Goal: Navigation & Orientation: Find specific page/section

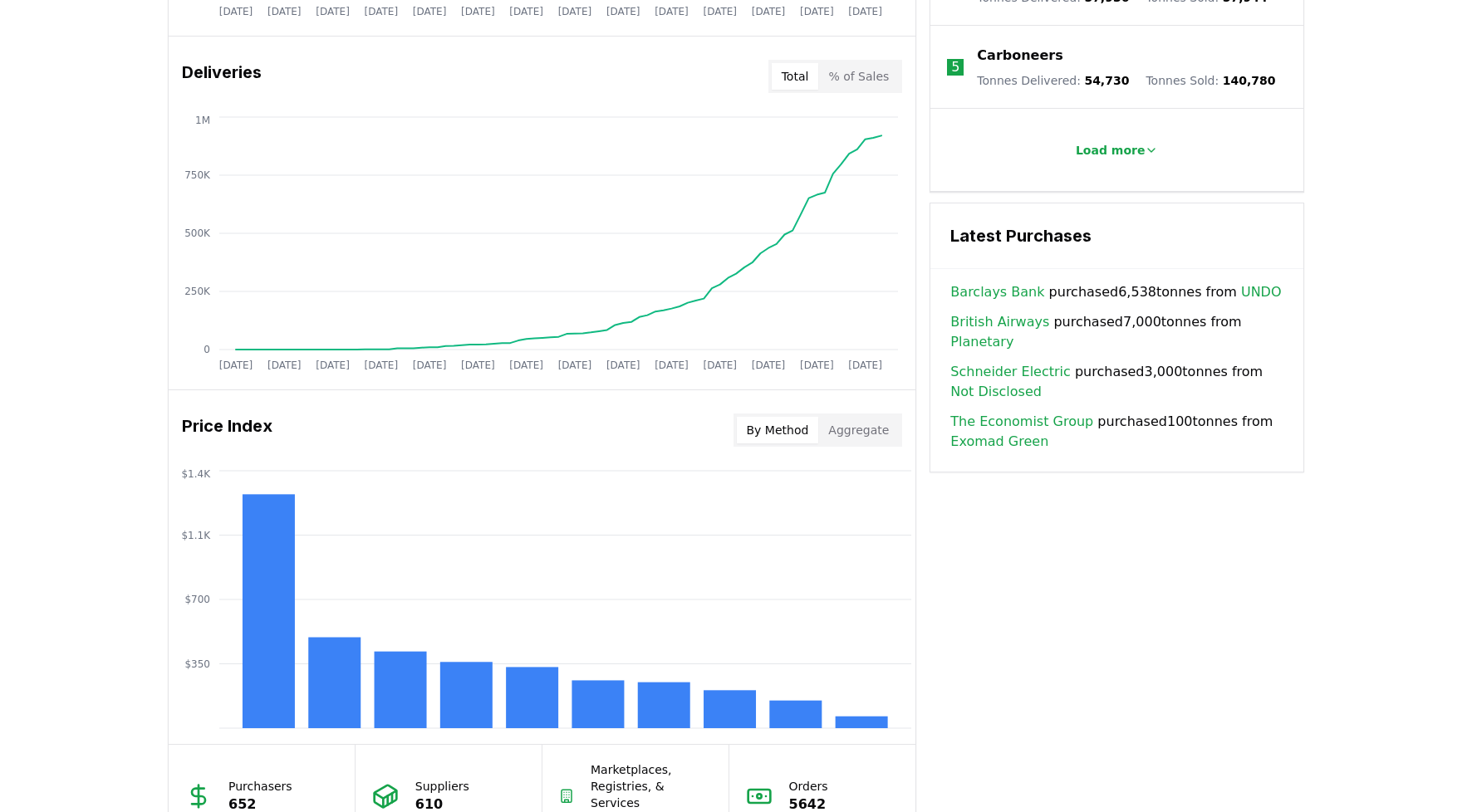
scroll to position [1345, 0]
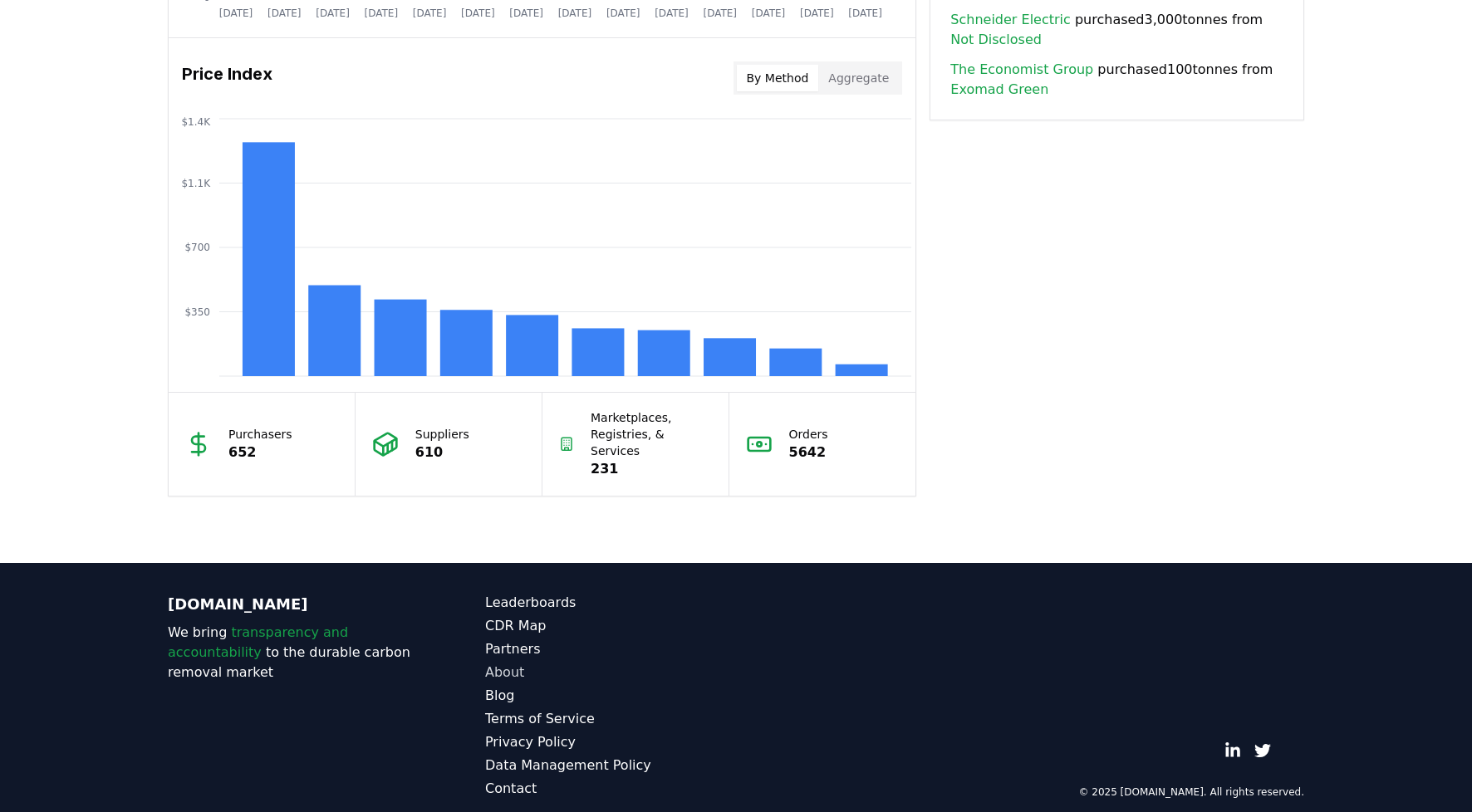
click at [507, 663] on link "About" at bounding box center [610, 672] width 251 height 20
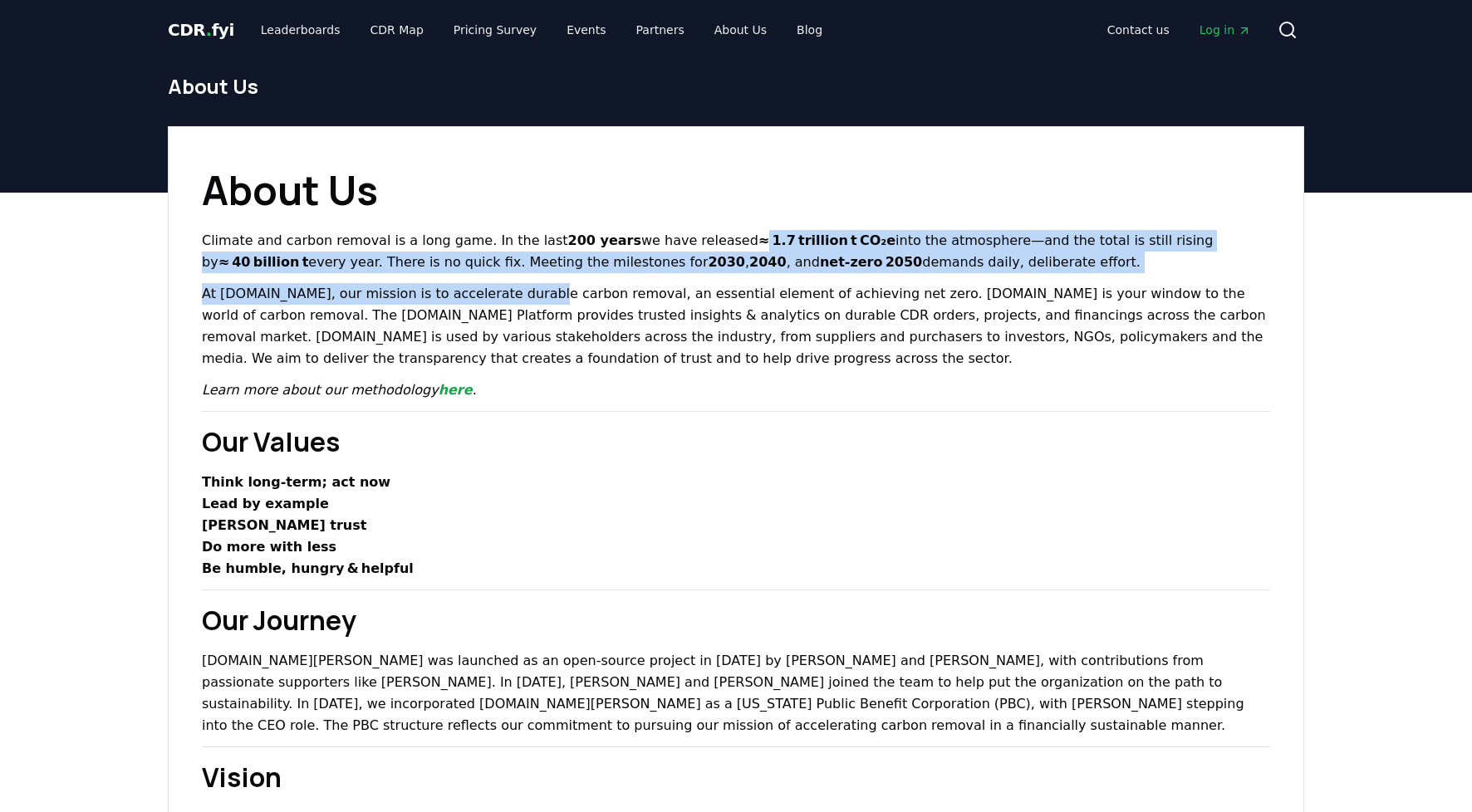
drag, startPoint x: 711, startPoint y: 248, endPoint x: 515, endPoint y: 300, distance: 202.8
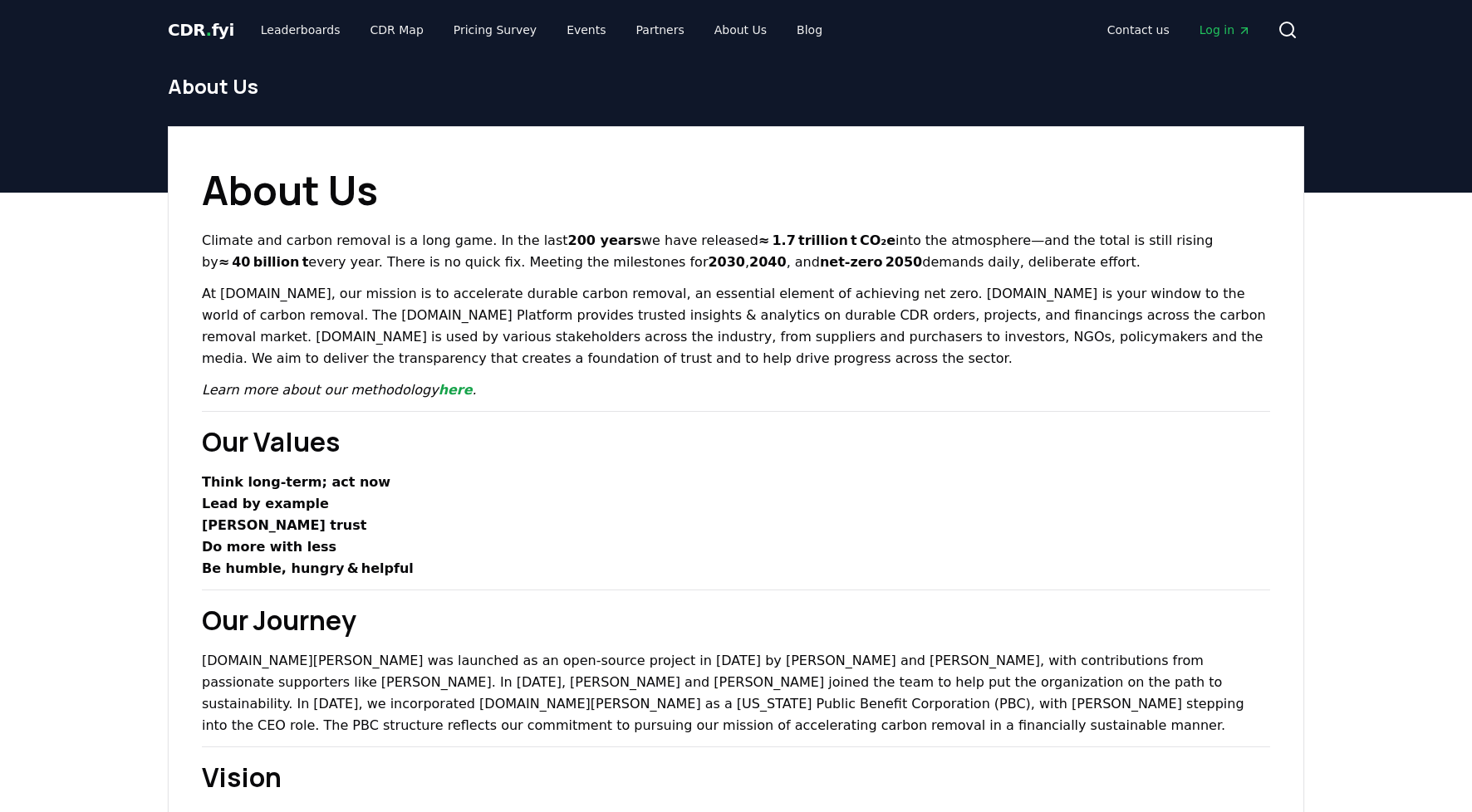
click at [911, 494] on p "Lead by example" at bounding box center [735, 504] width 1068 height 22
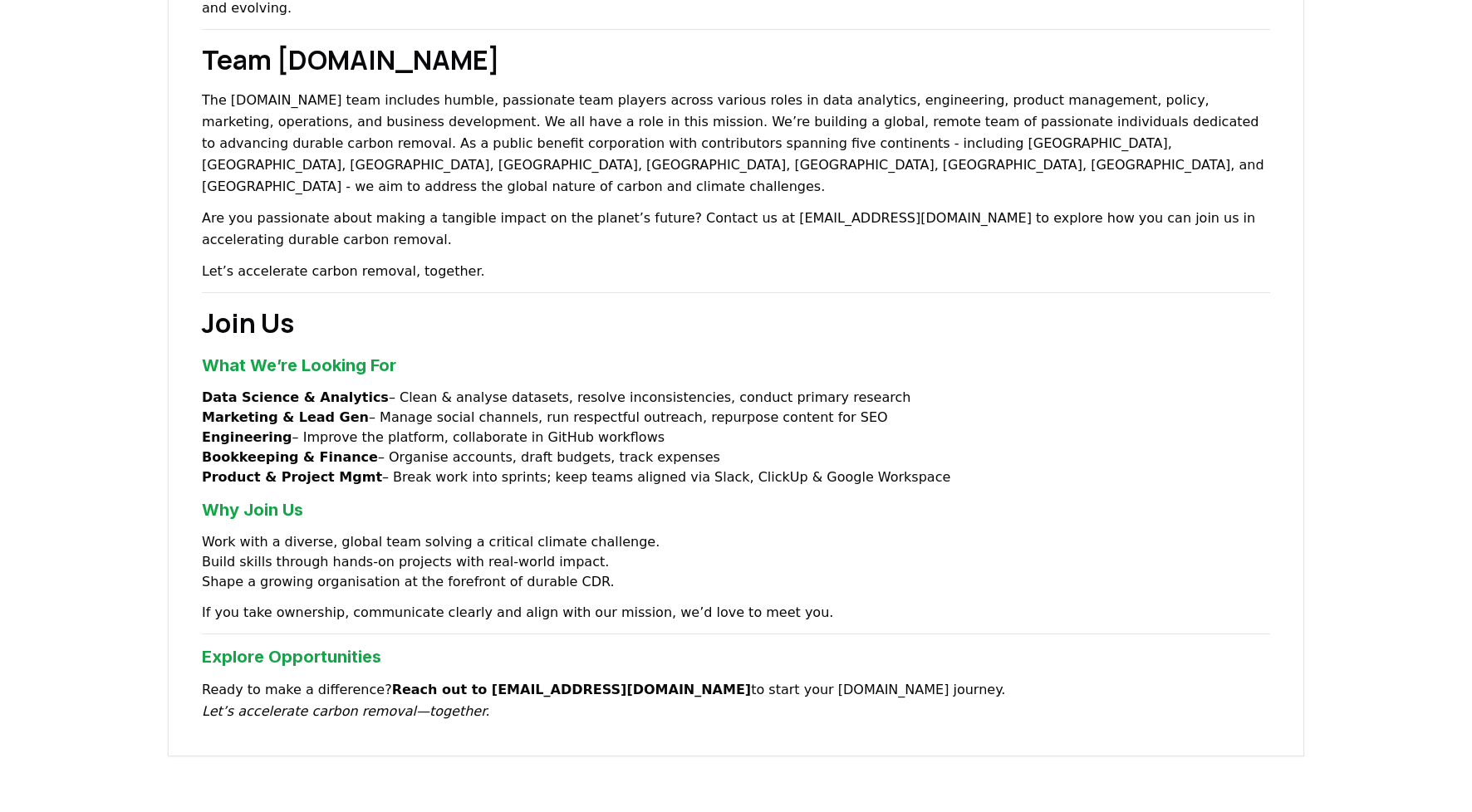
scroll to position [1240, 0]
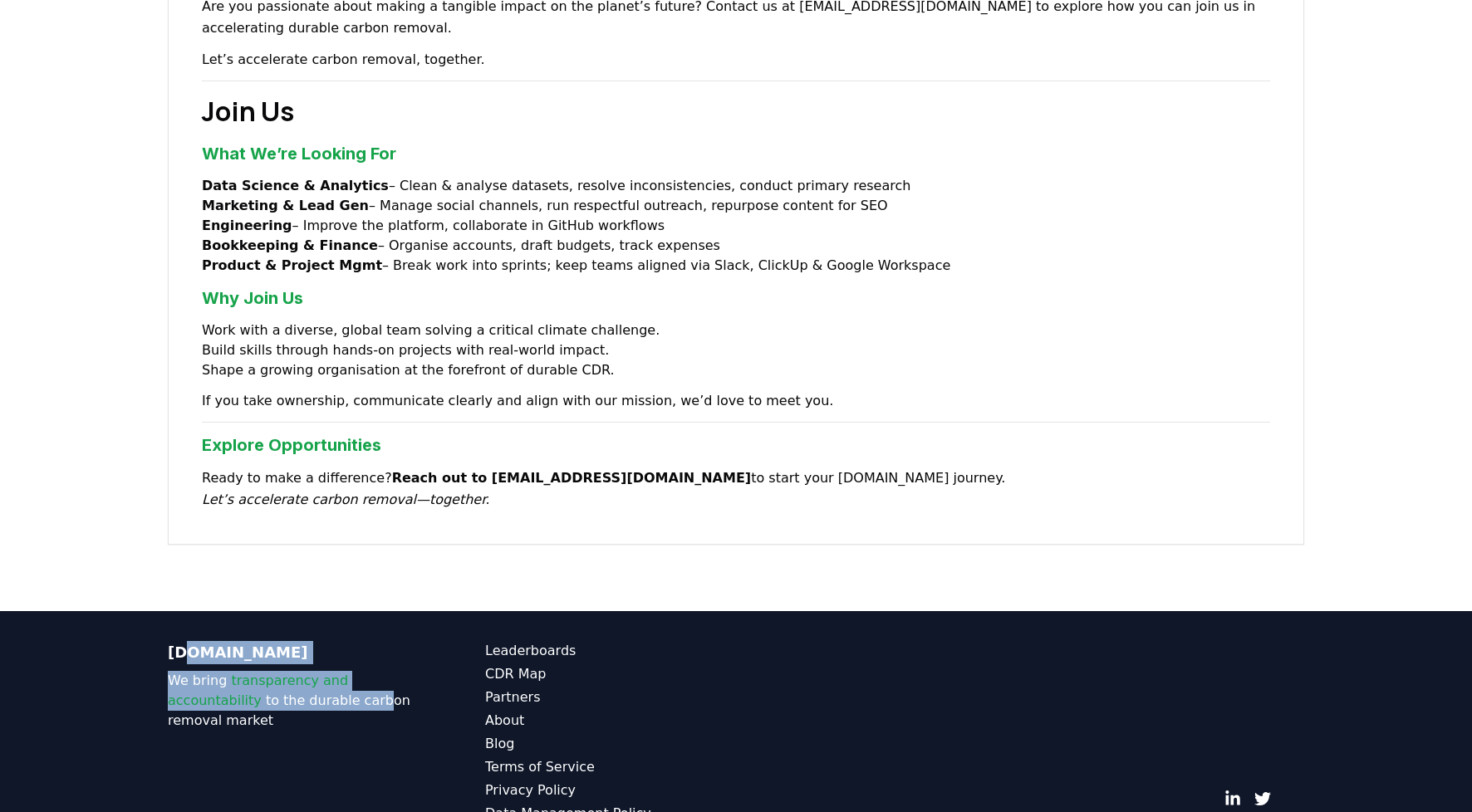
drag, startPoint x: 284, startPoint y: 638, endPoint x: 185, endPoint y: 584, distance: 112.8
click at [185, 641] on div "[DOMAIN_NAME] We bring transparency and accountability to the durable carbon re…" at bounding box center [293, 743] width 251 height 206
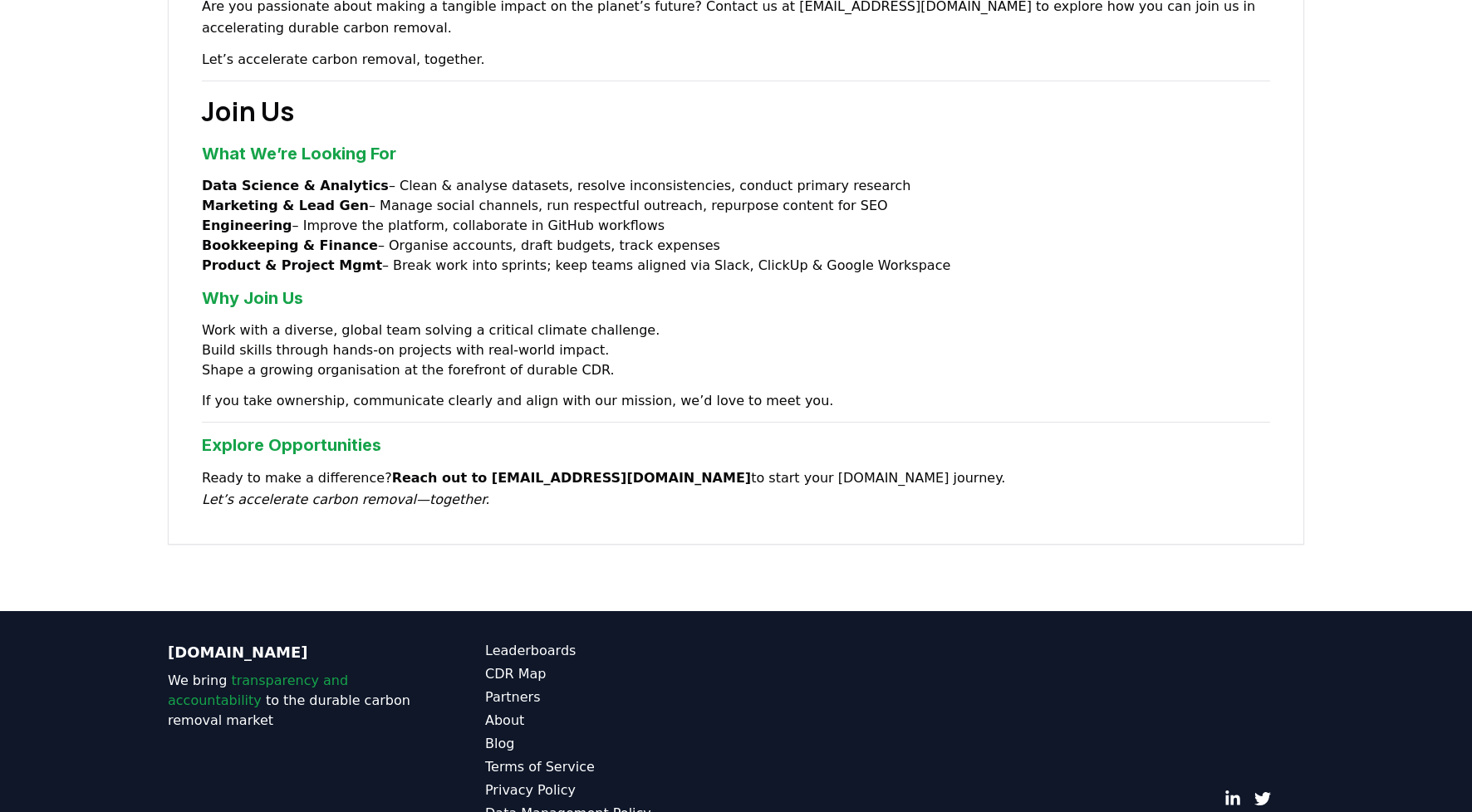
click at [779, 646] on div "[DOMAIN_NAME] We bring transparency and accountability to the durable carbon re…" at bounding box center [736, 743] width 1163 height 266
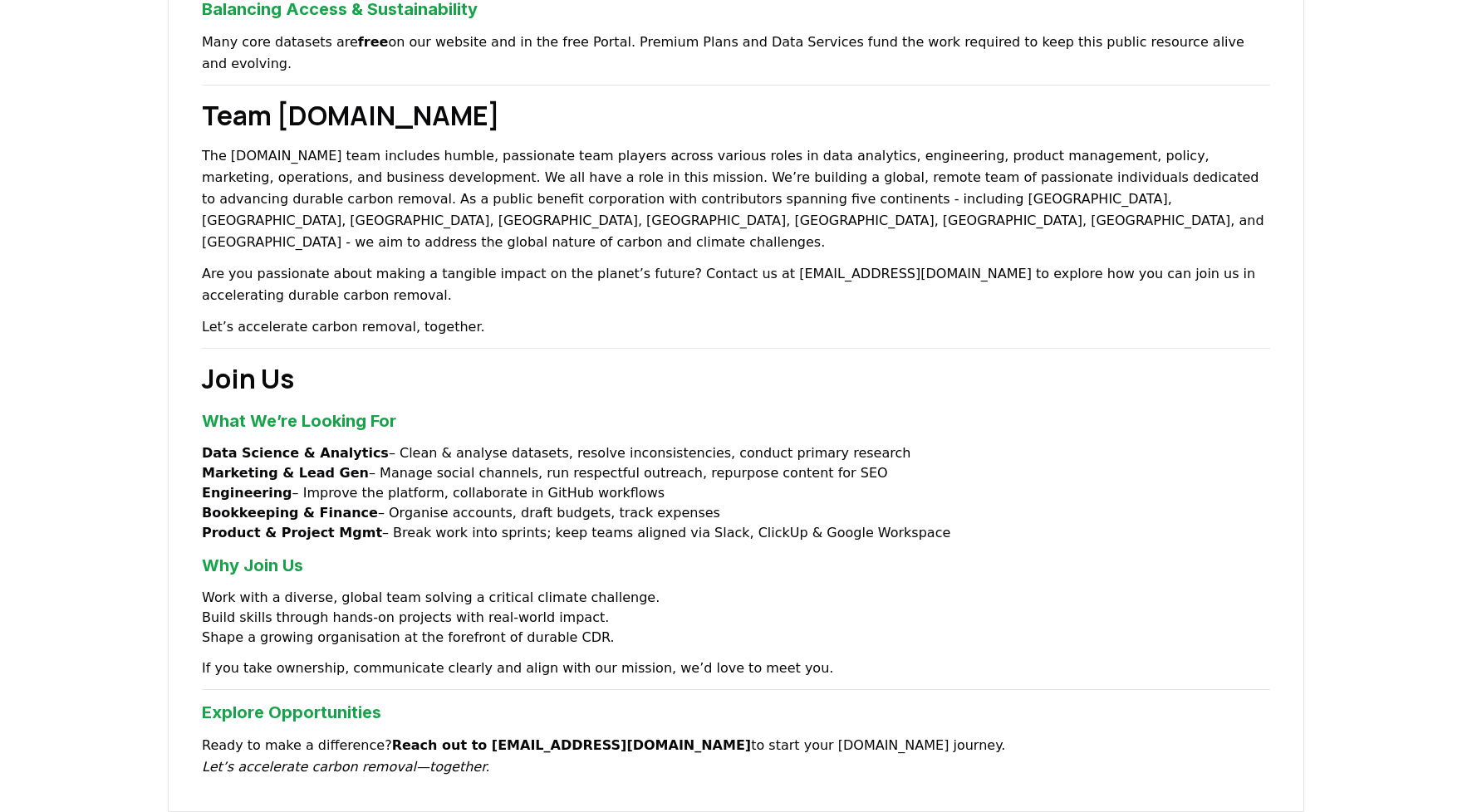
scroll to position [963, 0]
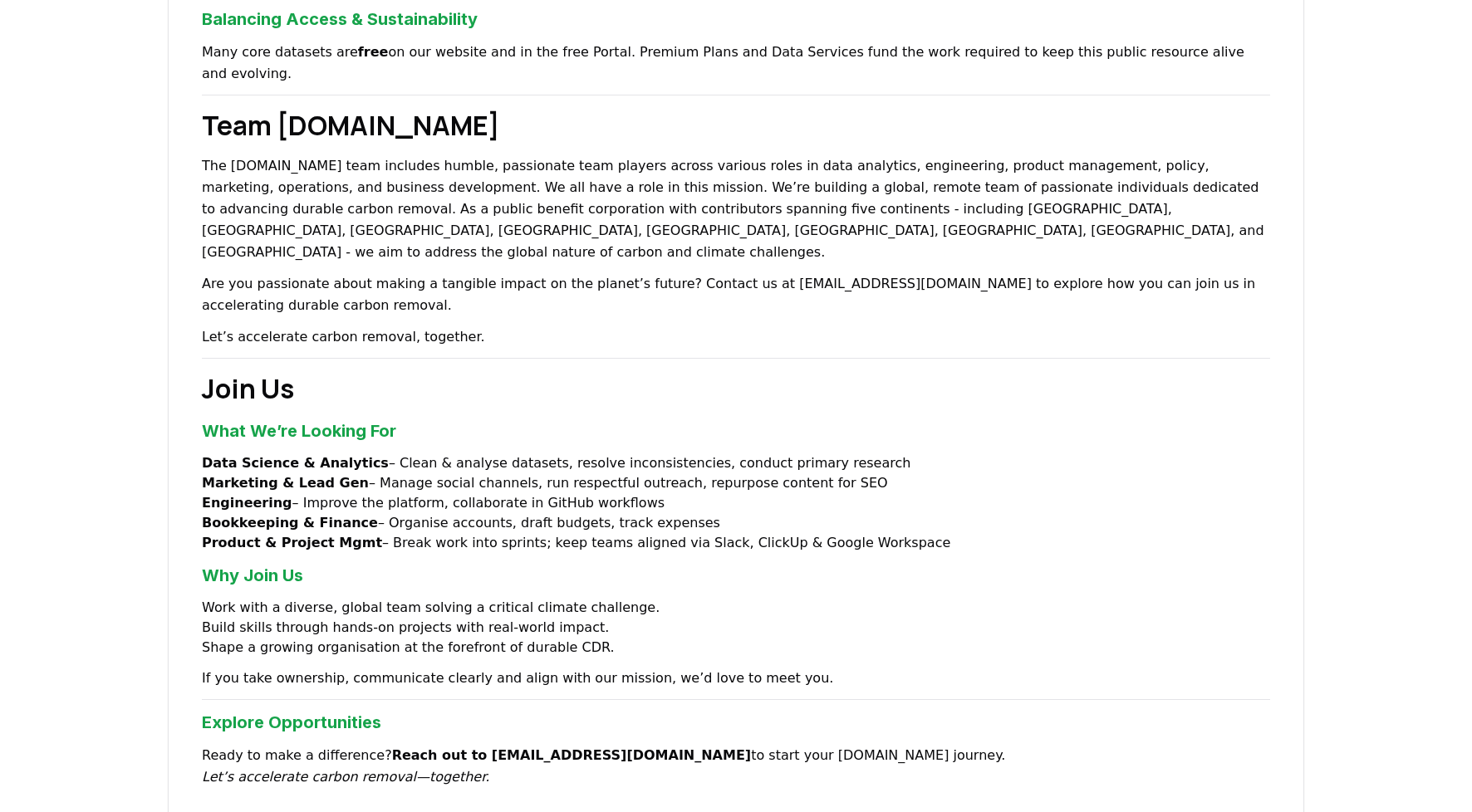
click at [443, 493] on li "Engineering – Improve the platform, collaborate in GitHub workflows" at bounding box center [735, 503] width 1068 height 20
click at [398, 493] on li "Engineering – Improve the platform, collaborate in GitHub workflows" at bounding box center [735, 503] width 1068 height 20
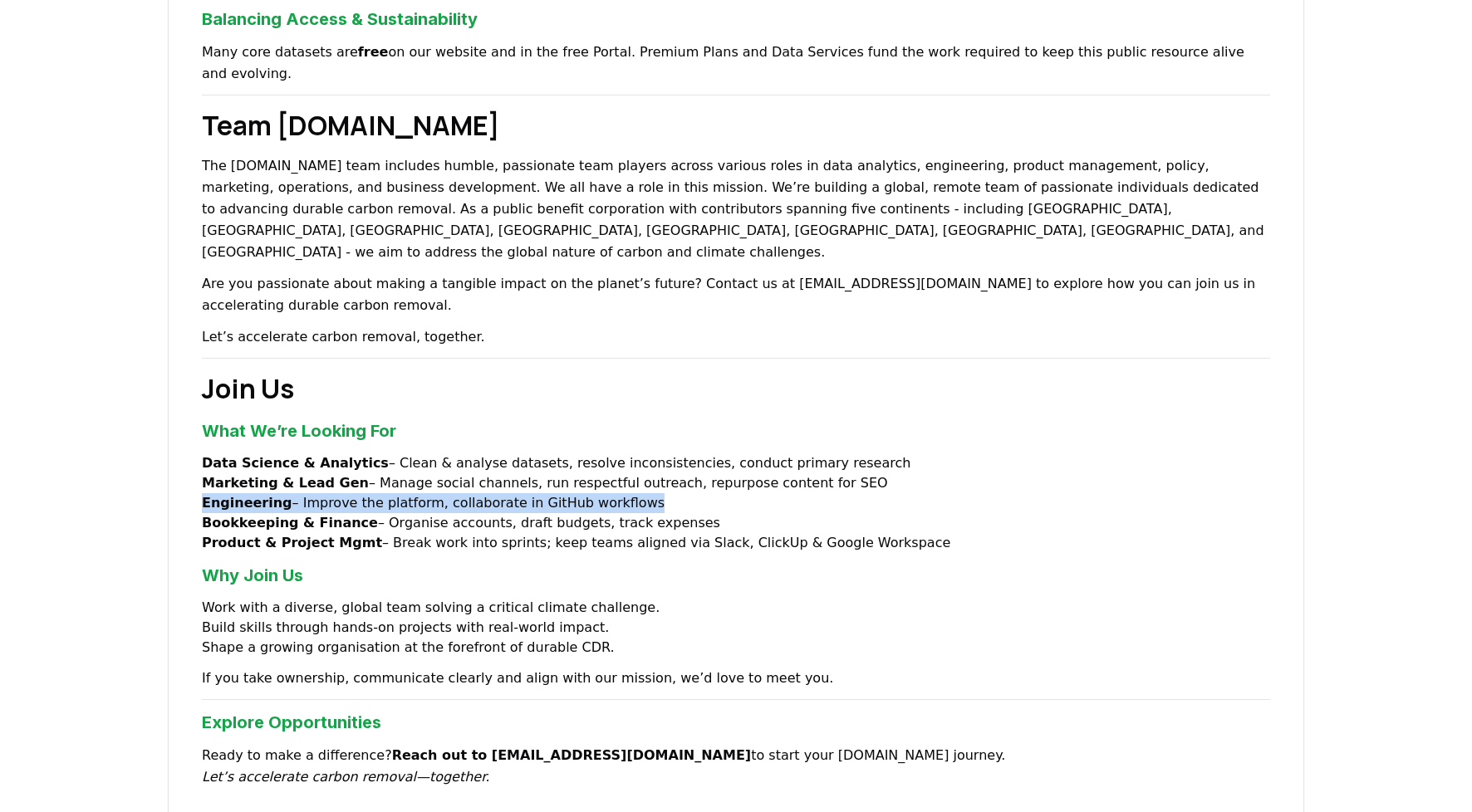
click at [398, 493] on li "Engineering – Improve the platform, collaborate in GitHub workflows" at bounding box center [735, 503] width 1068 height 20
drag, startPoint x: 904, startPoint y: 476, endPoint x: 147, endPoint y: 388, distance: 762.1
click at [147, 388] on div "About Us Climate and carbon removal is a long game. In the last 200 years we ha…" at bounding box center [736, 59] width 1472 height 1659
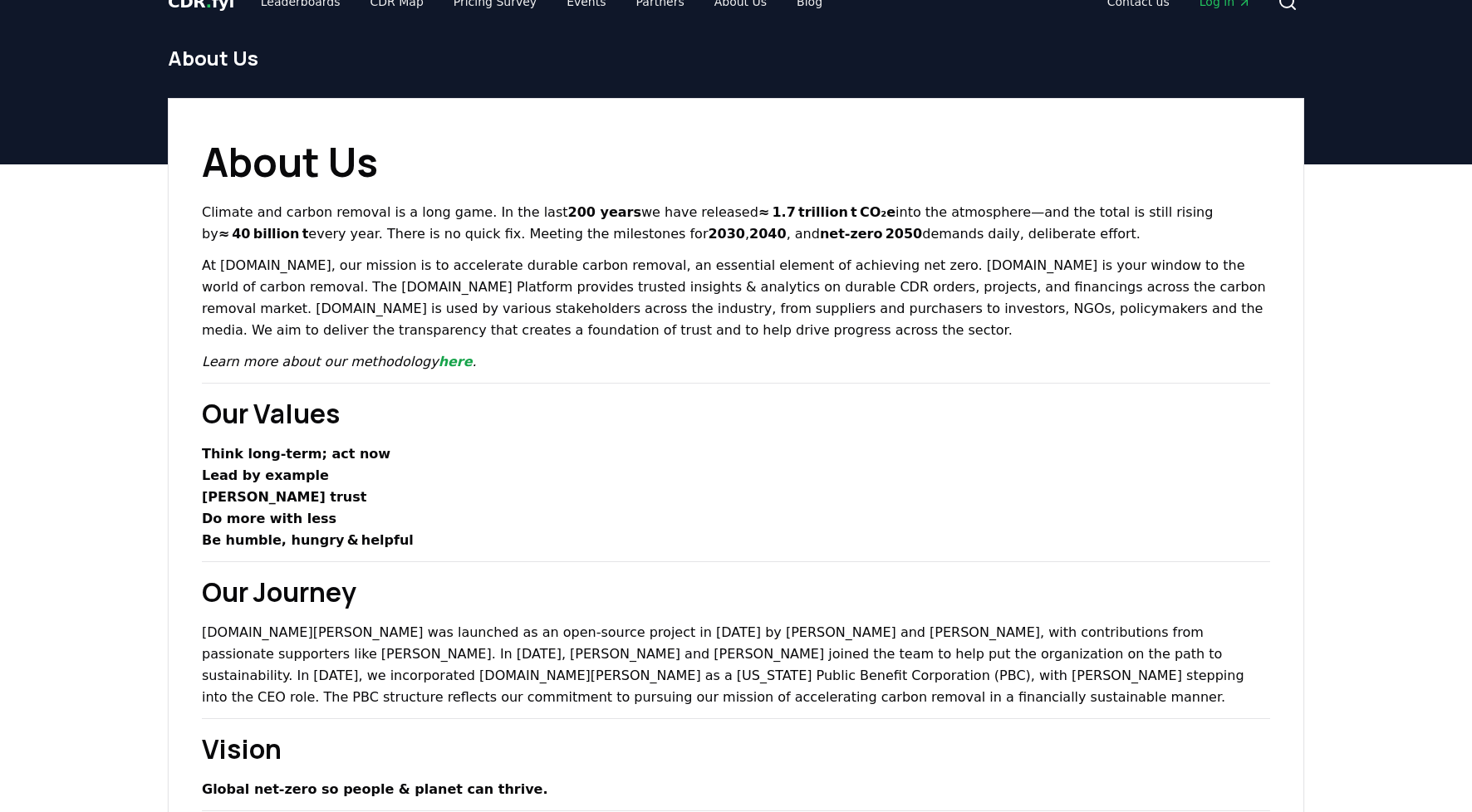
scroll to position [0, 0]
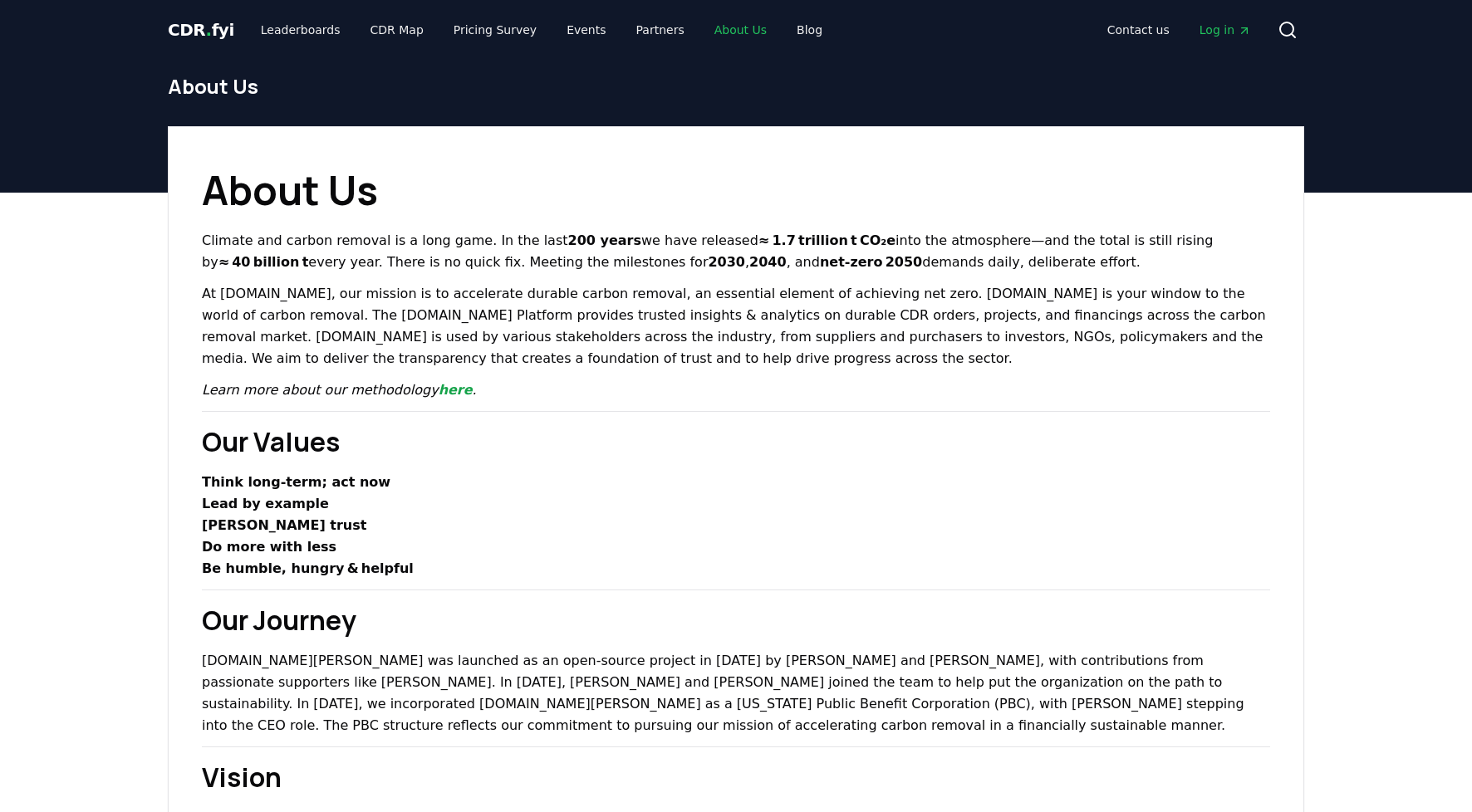
click at [720, 26] on link "About Us" at bounding box center [740, 30] width 79 height 30
click at [276, 32] on link "Leaderboards" at bounding box center [301, 30] width 106 height 30
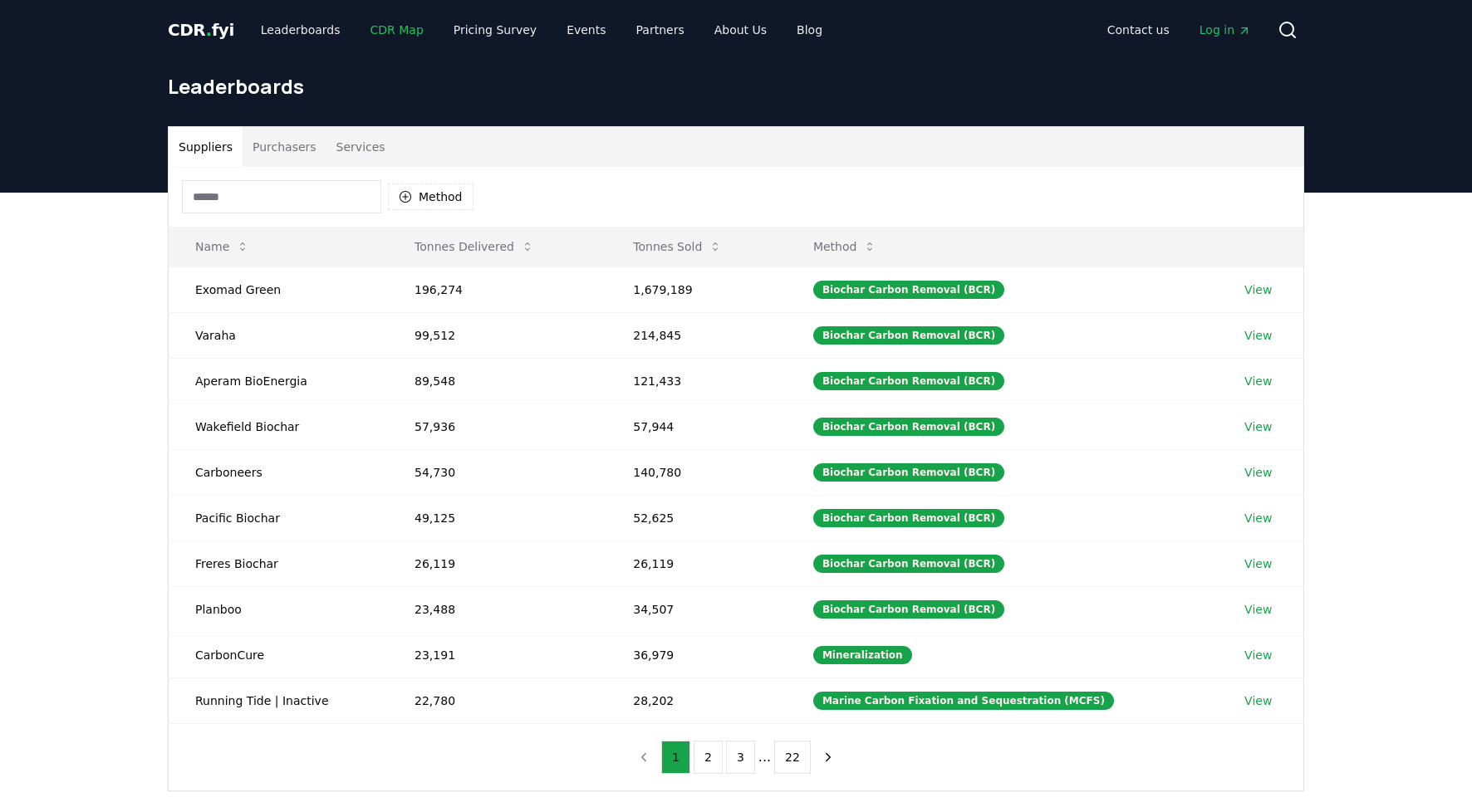
click at [380, 32] on link "CDR Map" at bounding box center [397, 30] width 80 height 30
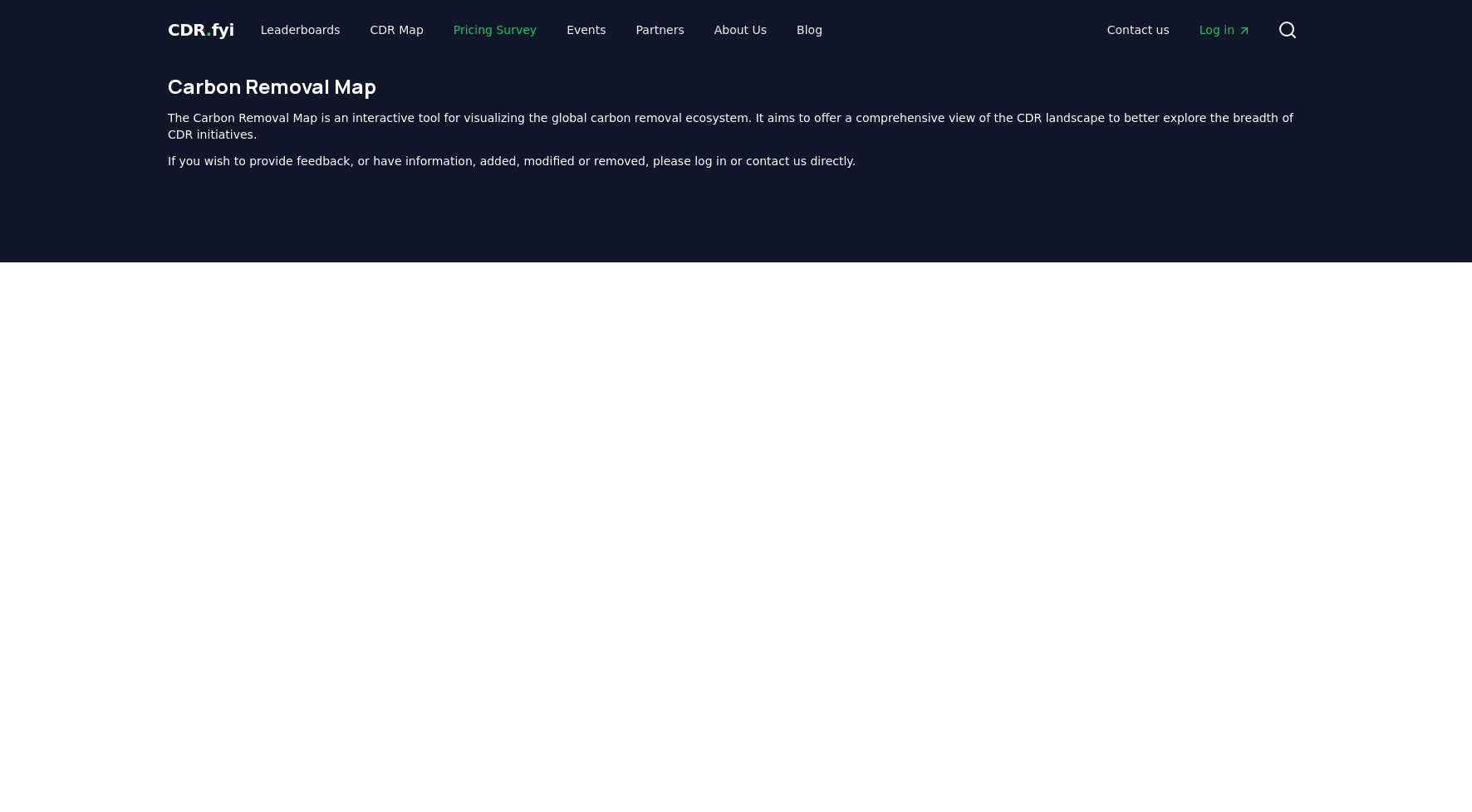
click at [478, 30] on link "Pricing Survey" at bounding box center [495, 30] width 109 height 30
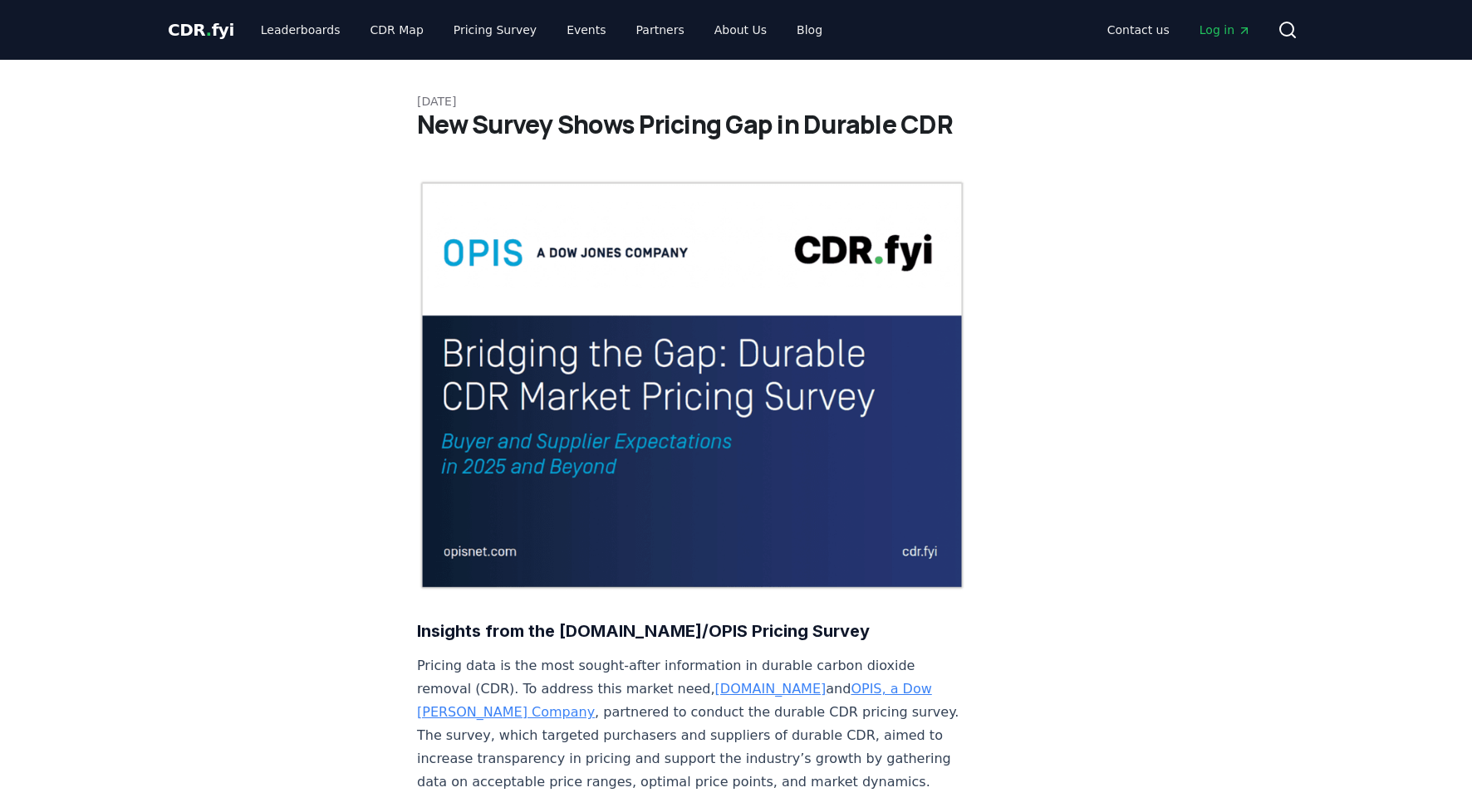
click at [187, 36] on span "CDR . fyi" at bounding box center [201, 30] width 66 height 20
